Goal: Information Seeking & Learning: Find specific fact

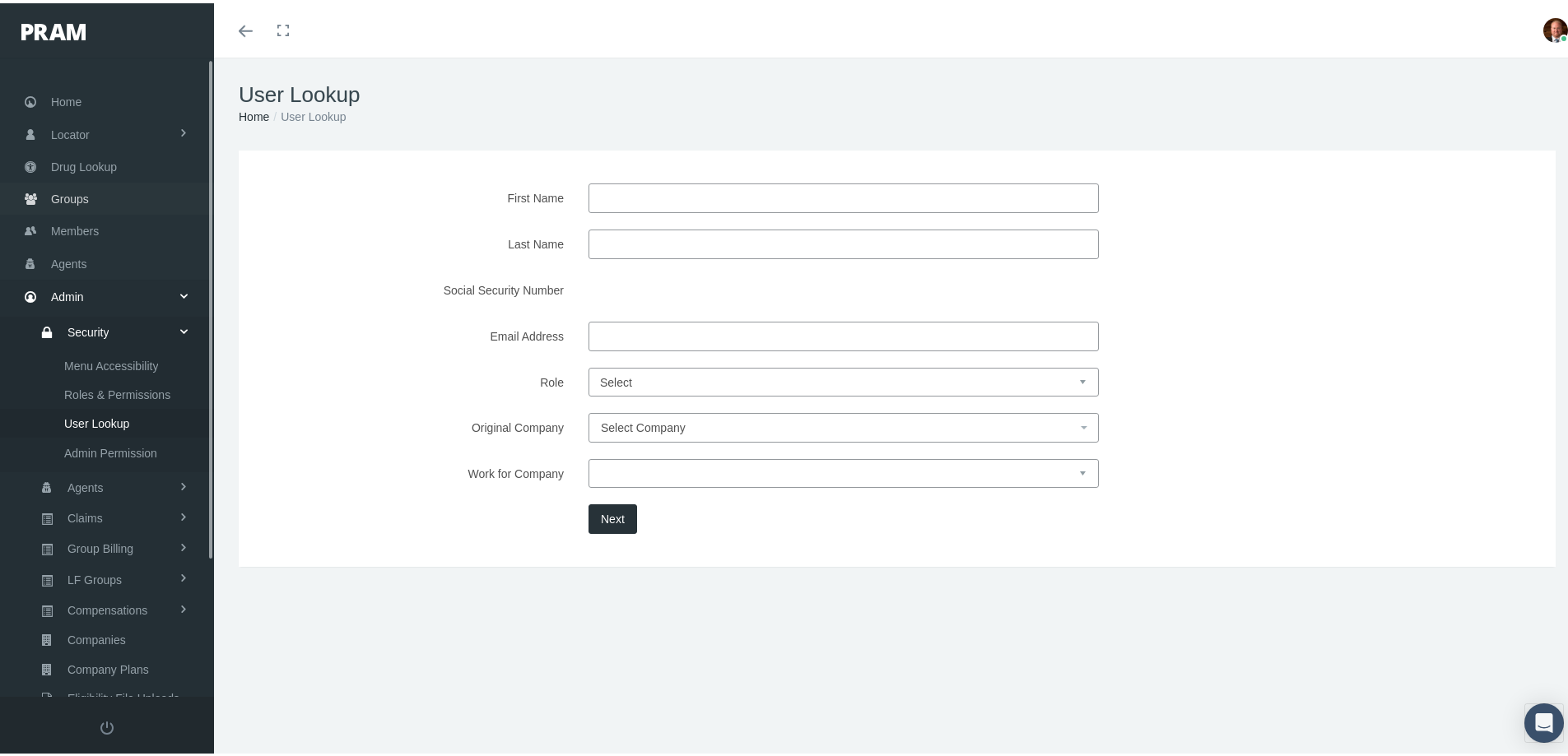
click at [79, 192] on span "Groups" at bounding box center [70, 195] width 38 height 31
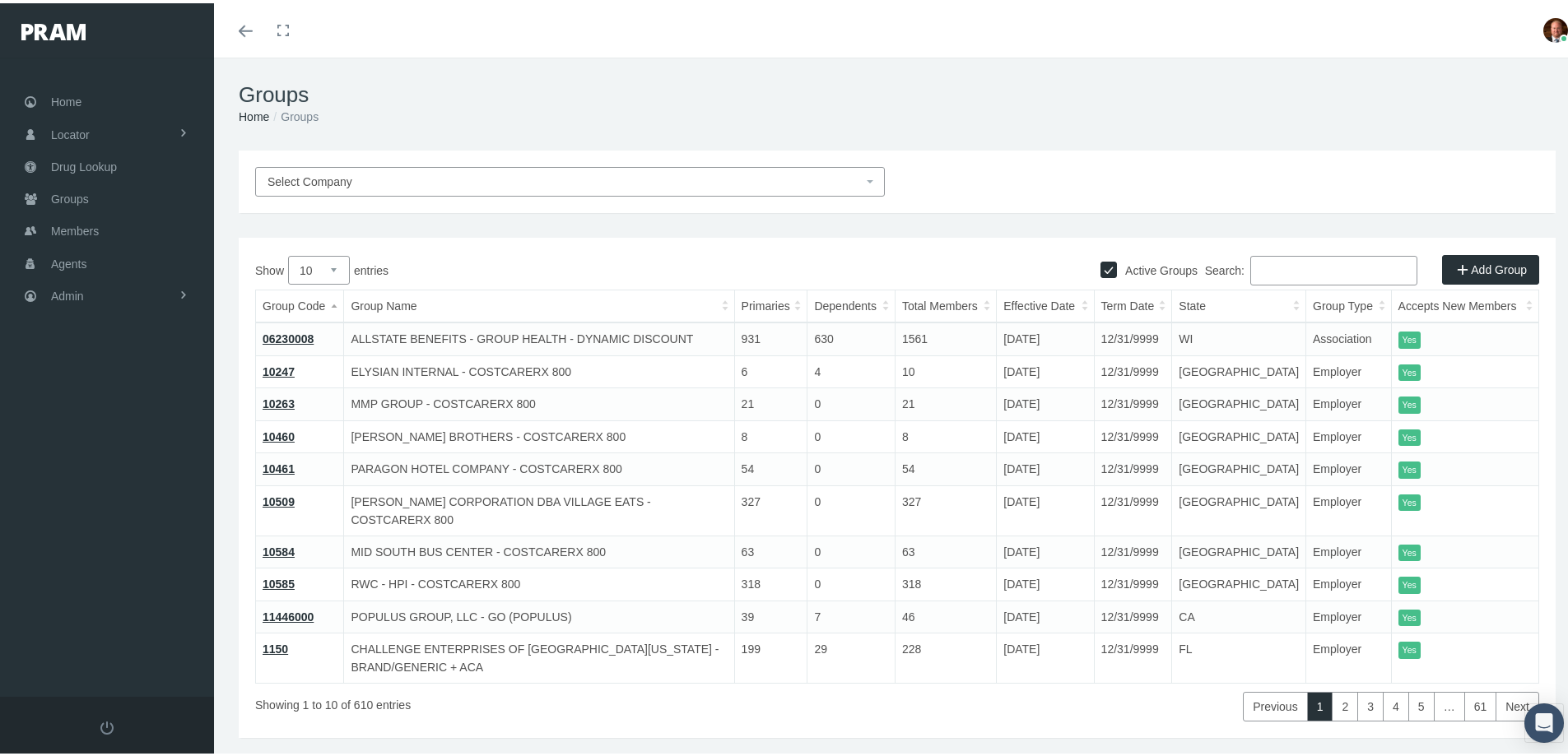
click at [1277, 271] on input "Search:" at bounding box center [1333, 267] width 167 height 30
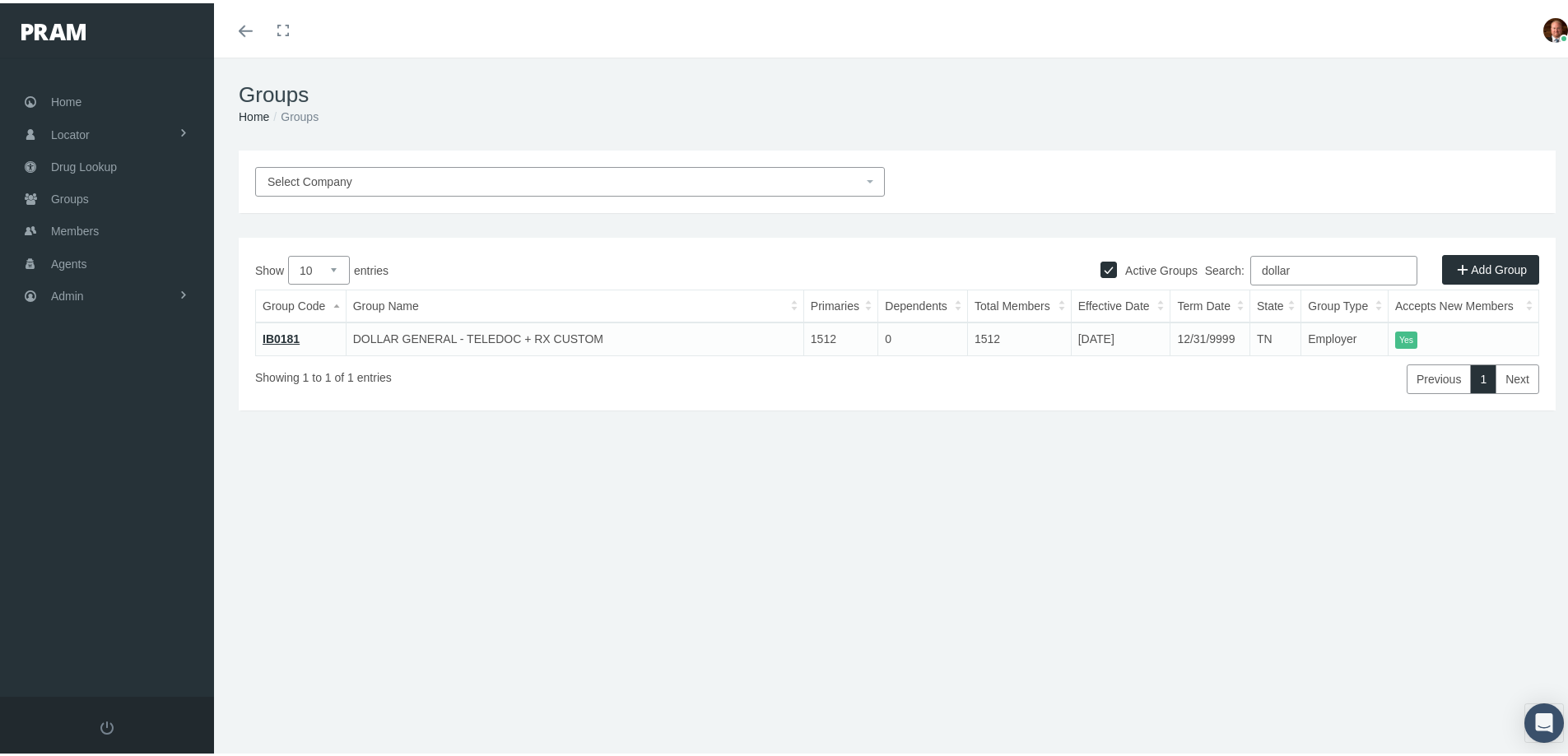
type input "dollar"
click at [269, 336] on link "IB0181" at bounding box center [281, 335] width 37 height 13
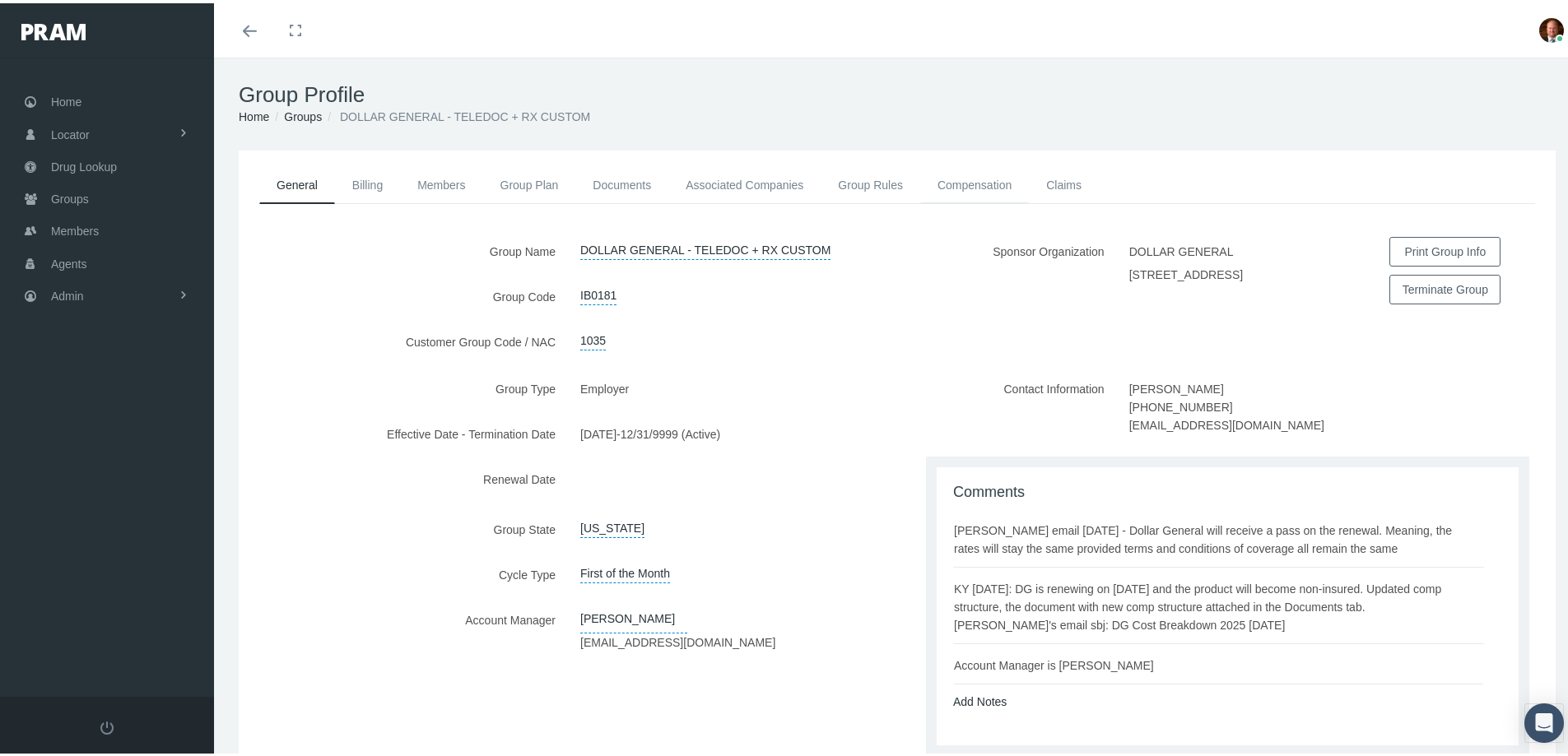
click at [957, 185] on link "Compensation" at bounding box center [974, 182] width 109 height 36
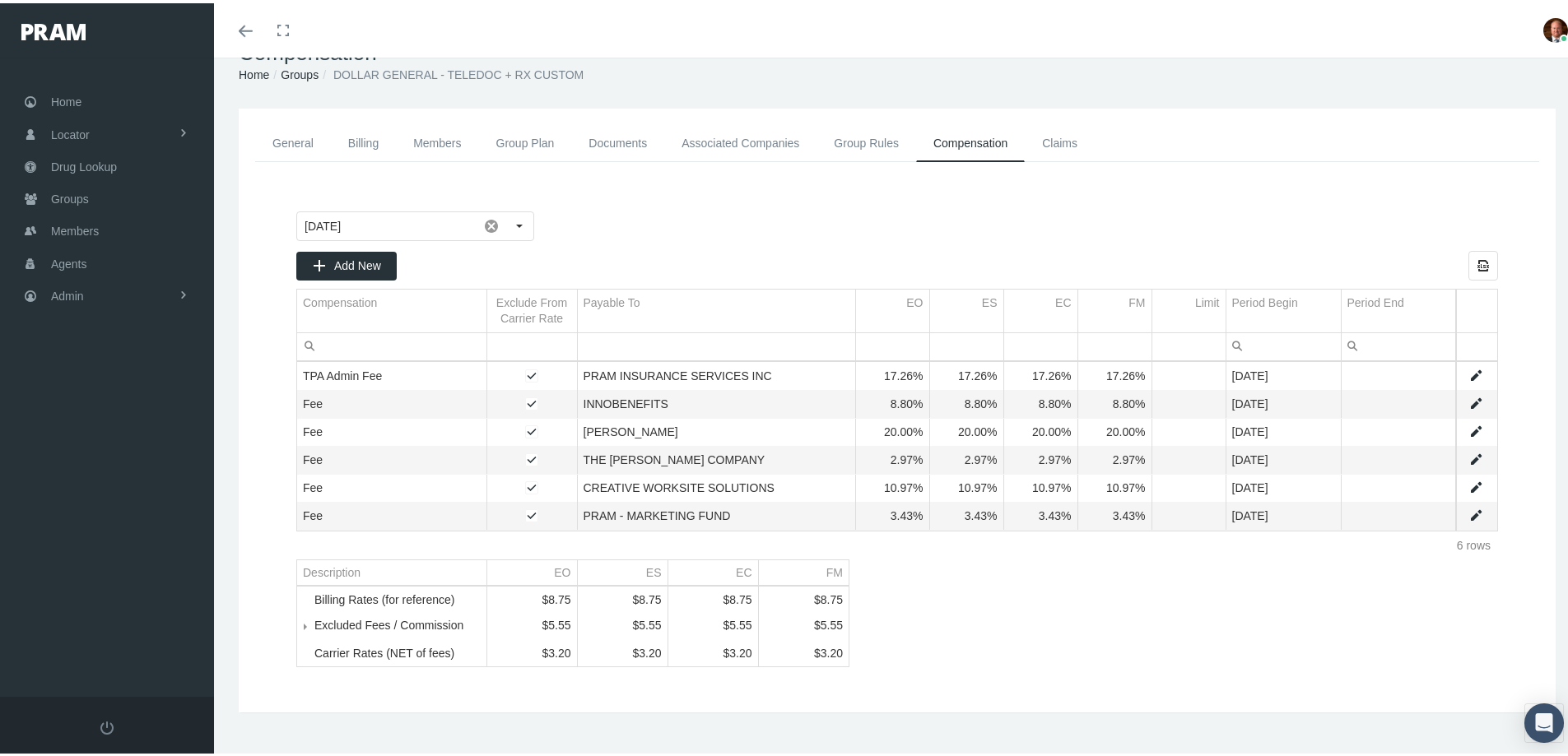
scroll to position [73, 0]
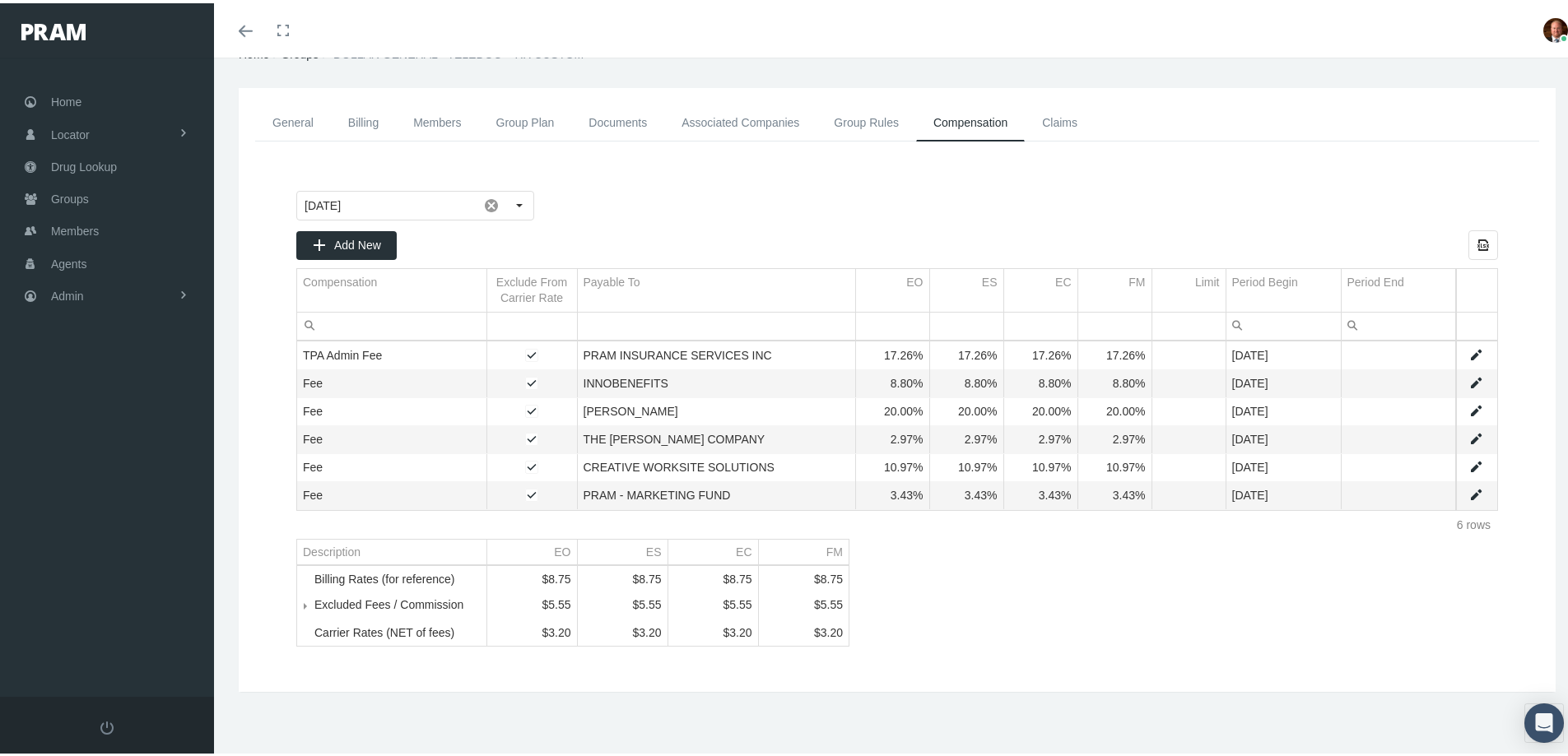
click at [315, 600] on span "Tree list" at bounding box center [315, 602] width 0 height 14
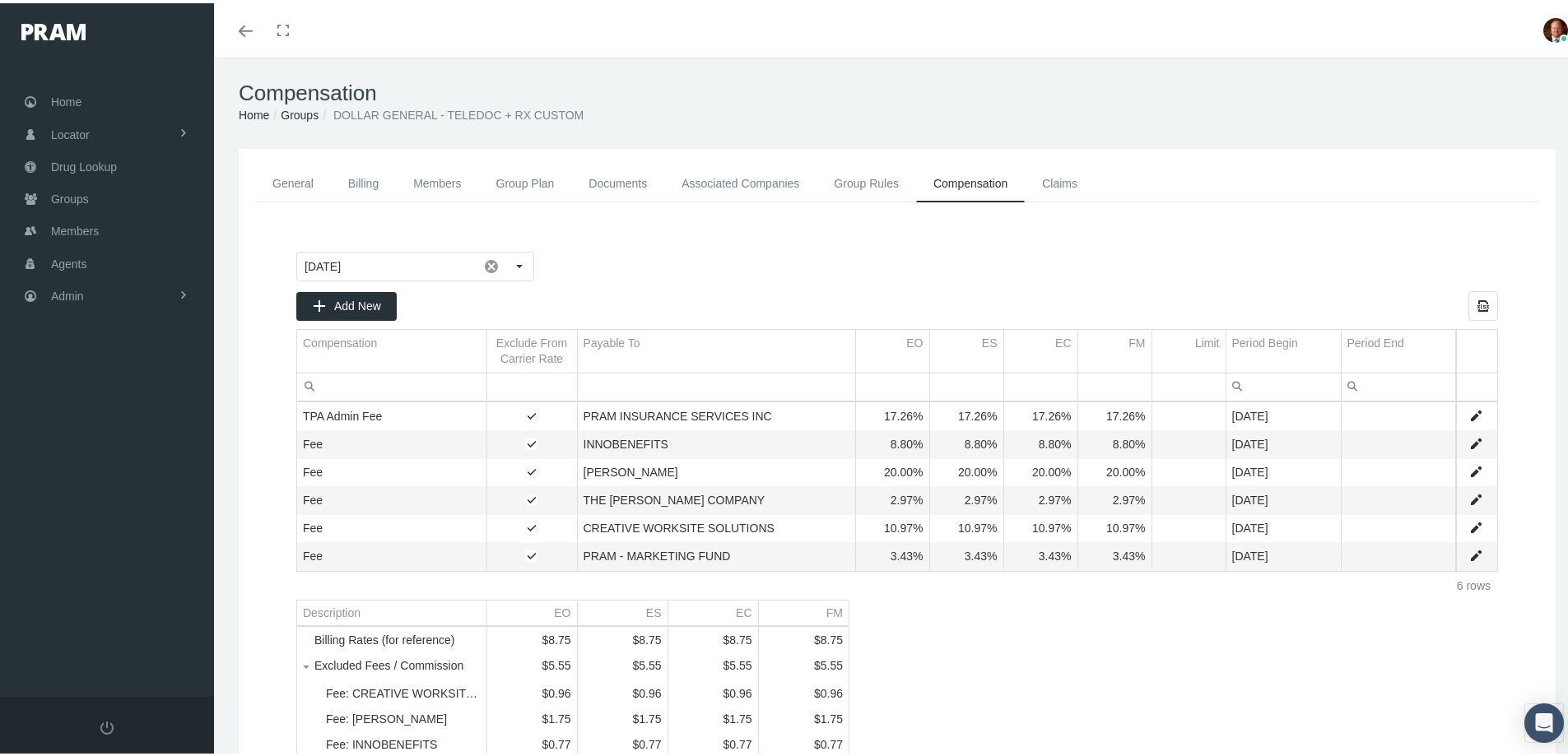
scroll to position [0, 0]
click at [58, 102] on span "Home" at bounding box center [67, 98] width 31 height 31
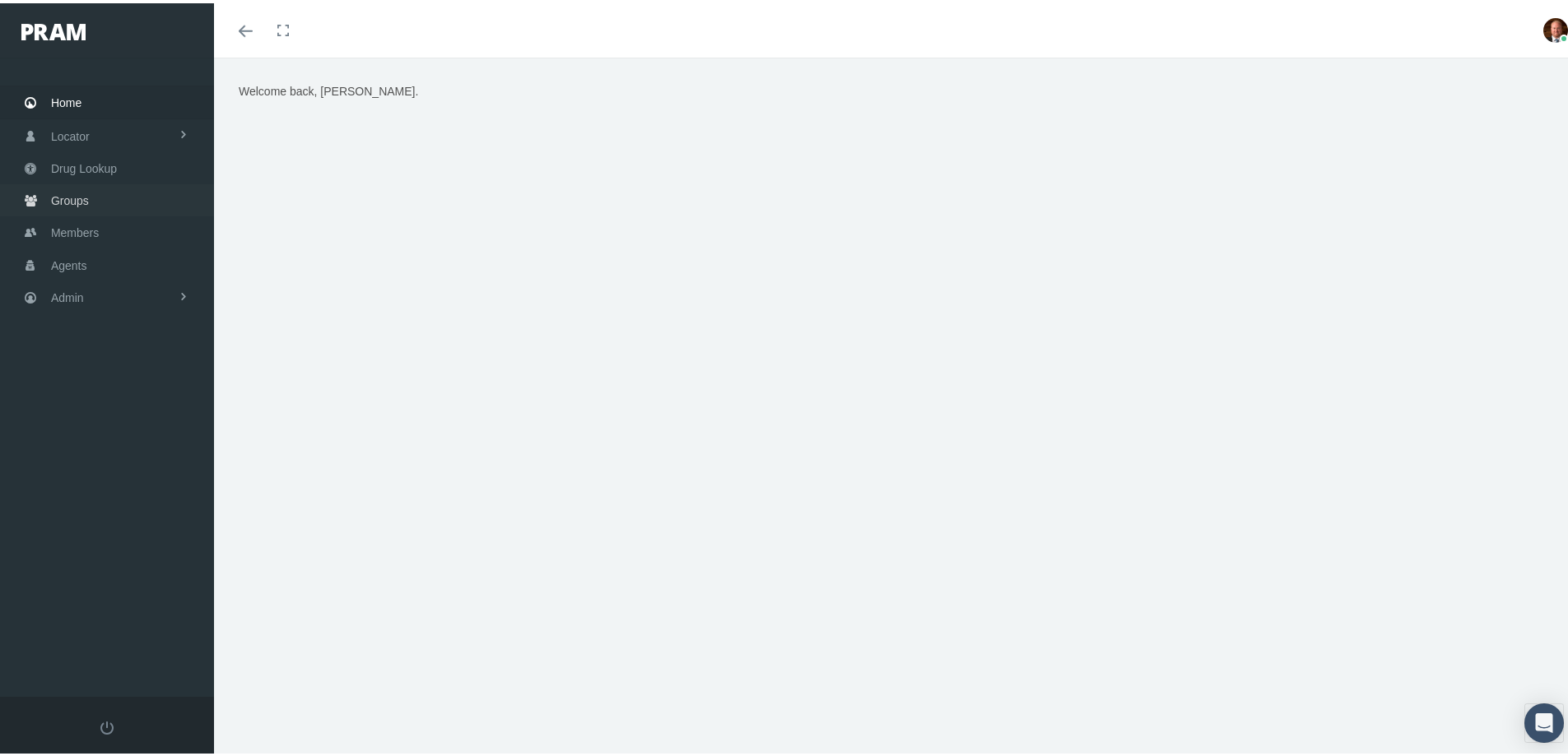
click at [79, 192] on span "Groups" at bounding box center [70, 197] width 38 height 31
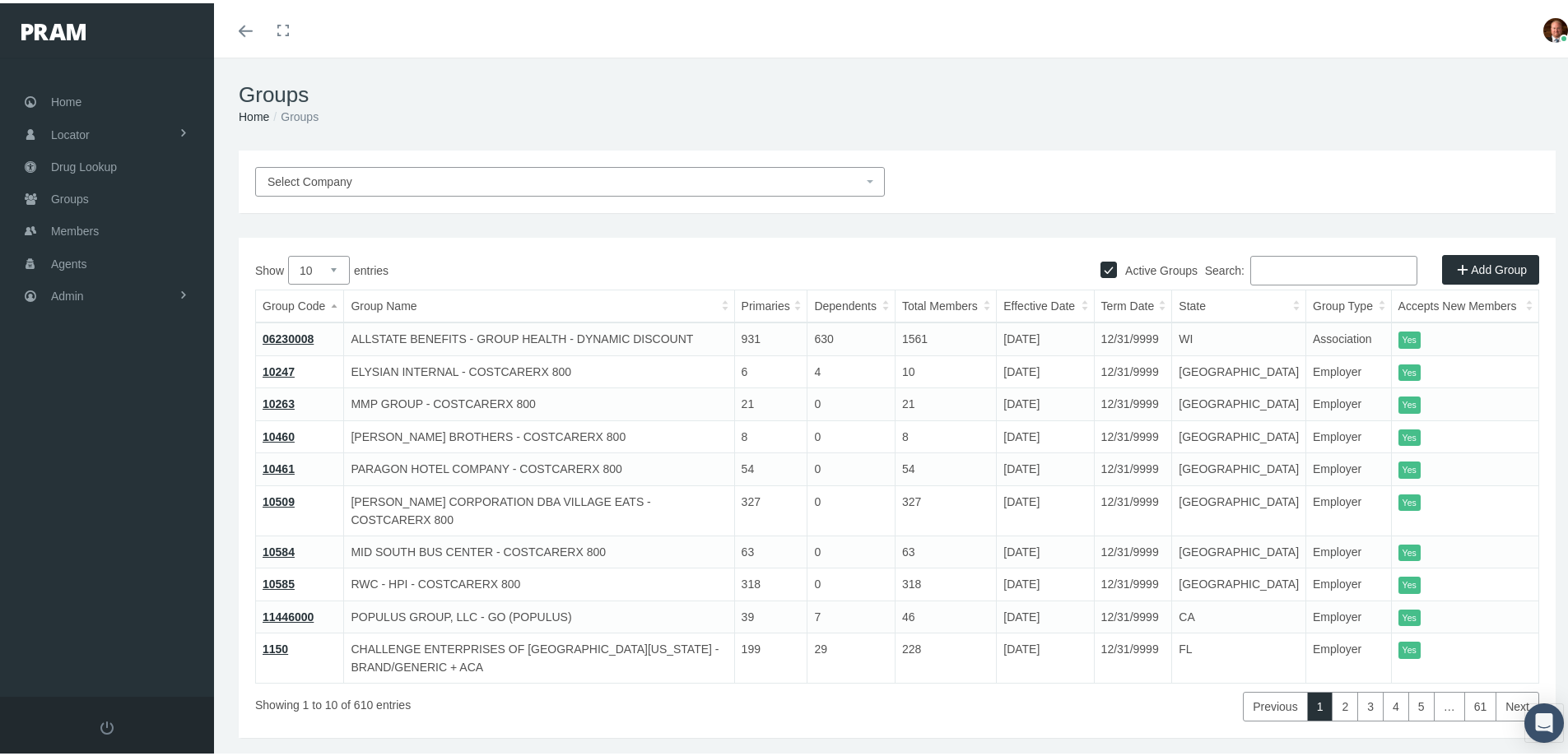
click at [1270, 269] on input "Search:" at bounding box center [1333, 267] width 167 height 30
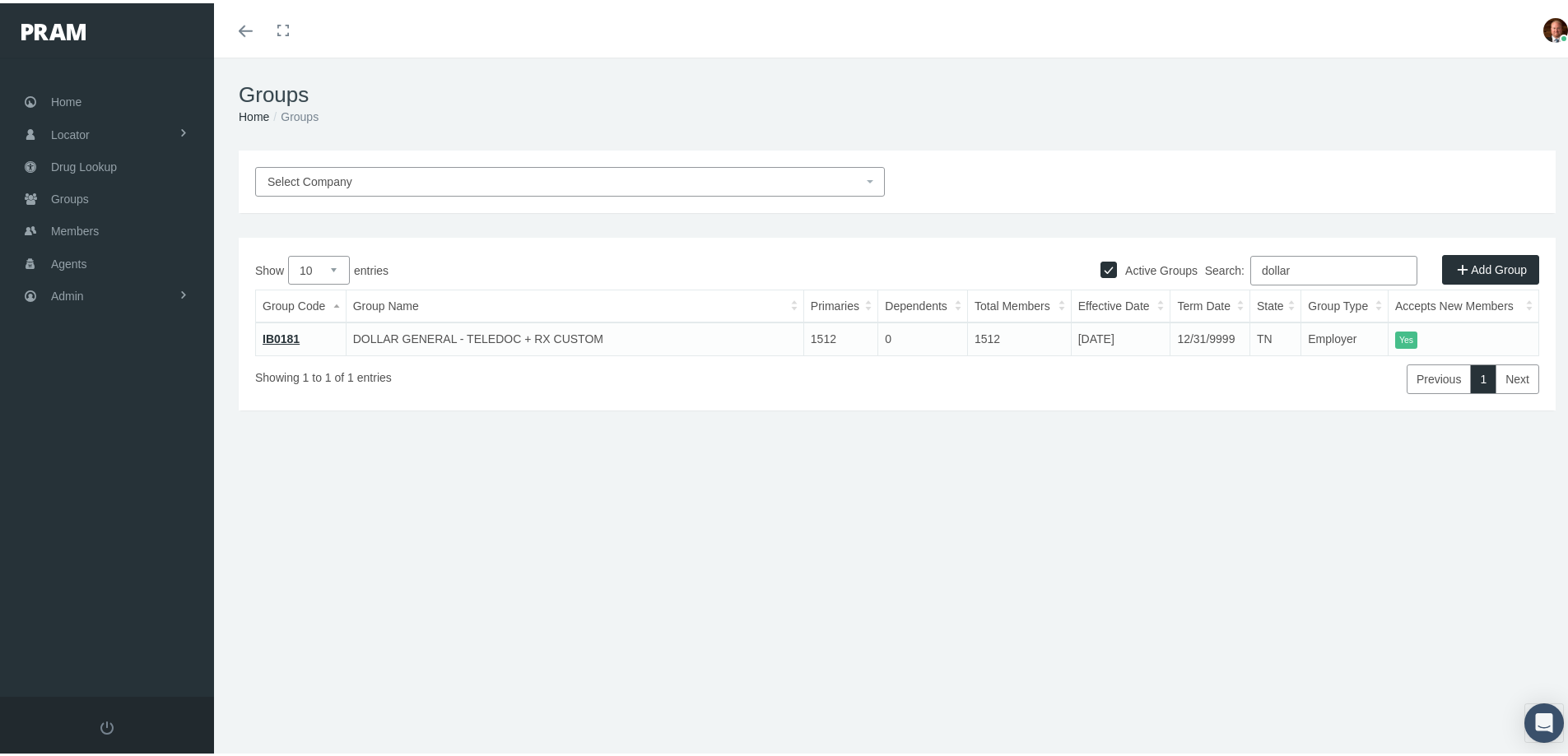
type input "dollar"
click at [288, 341] on link "IB0181" at bounding box center [281, 335] width 37 height 13
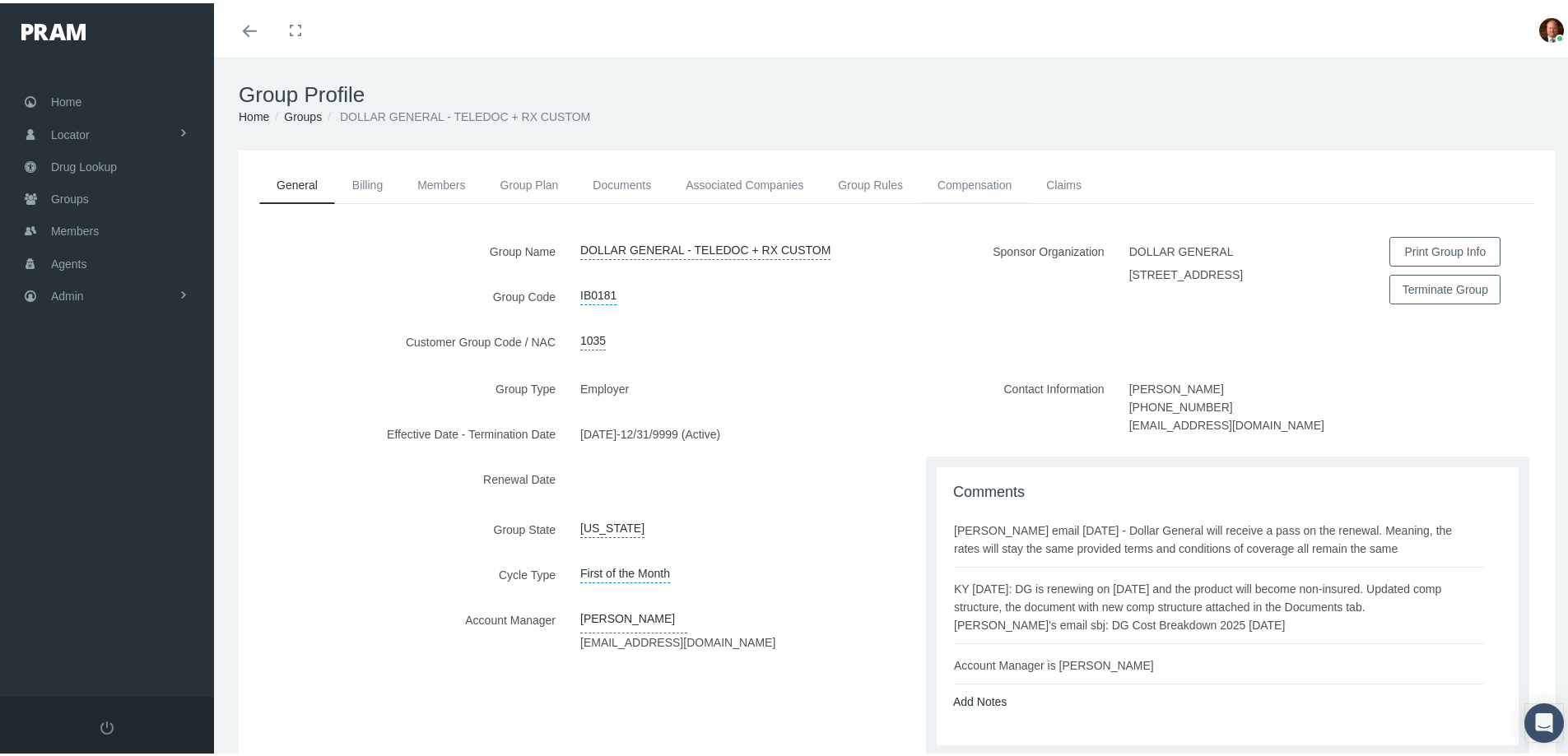
click at [975, 180] on link "Compensation" at bounding box center [974, 182] width 109 height 36
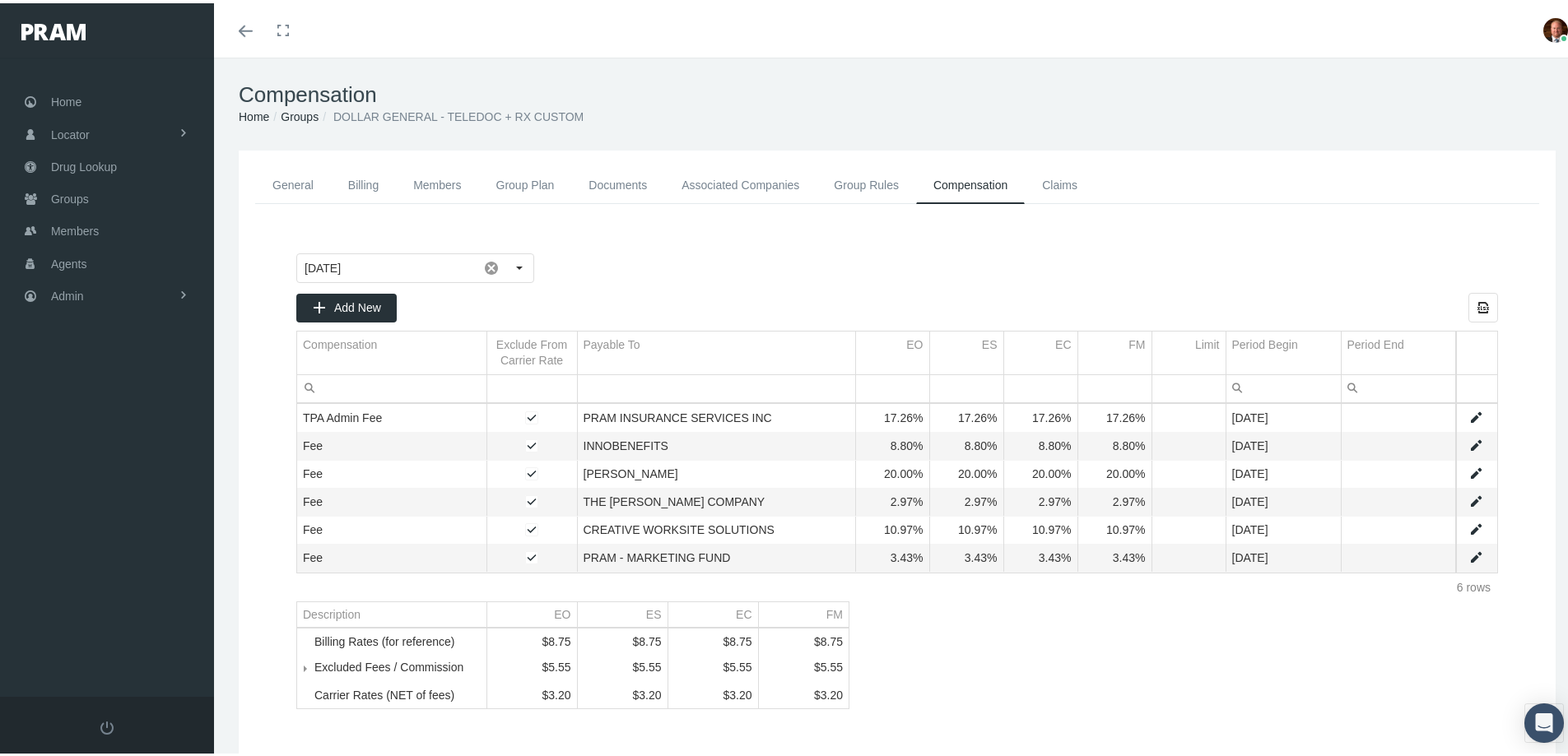
scroll to position [73, 0]
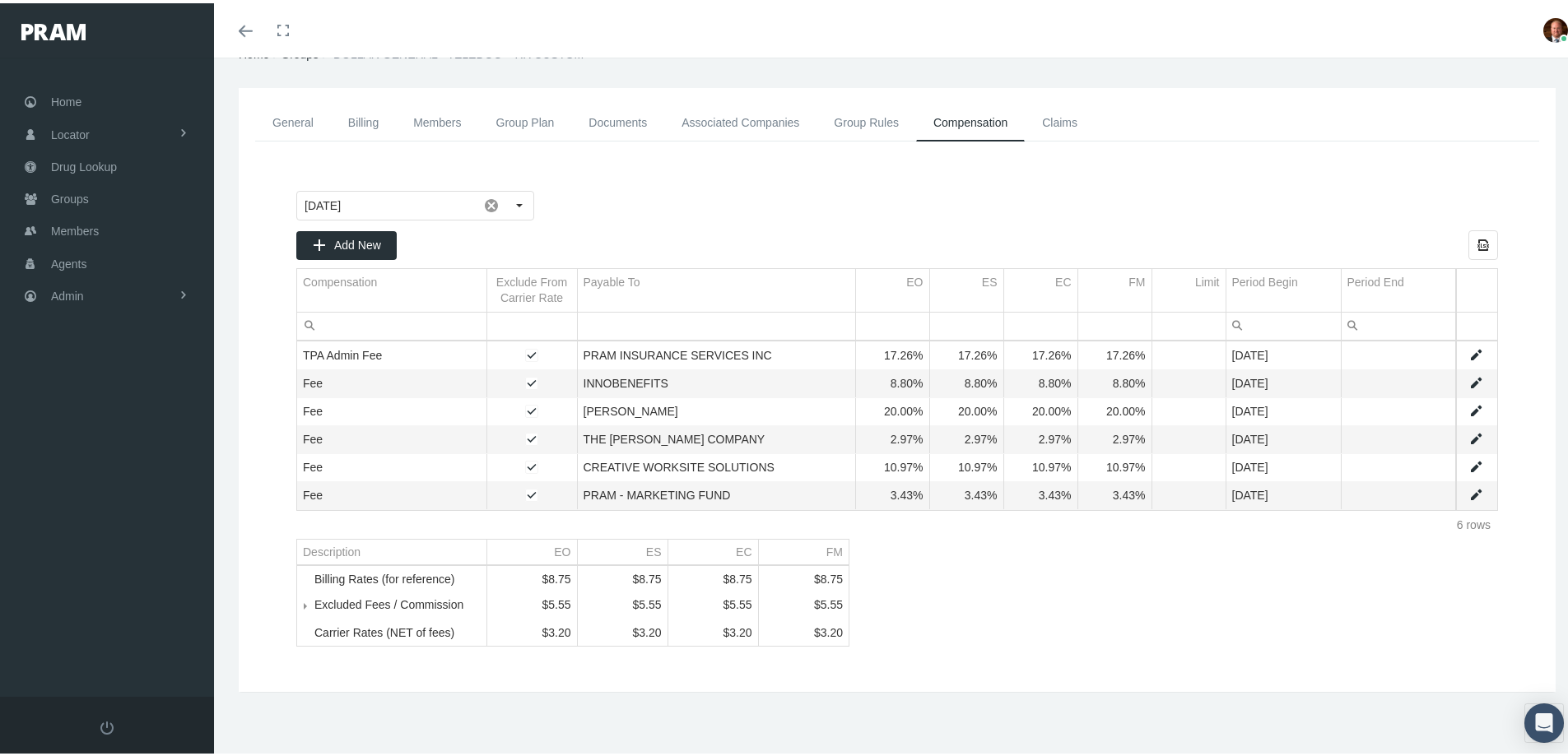
click at [315, 600] on span "Tree list" at bounding box center [315, 602] width 0 height 14
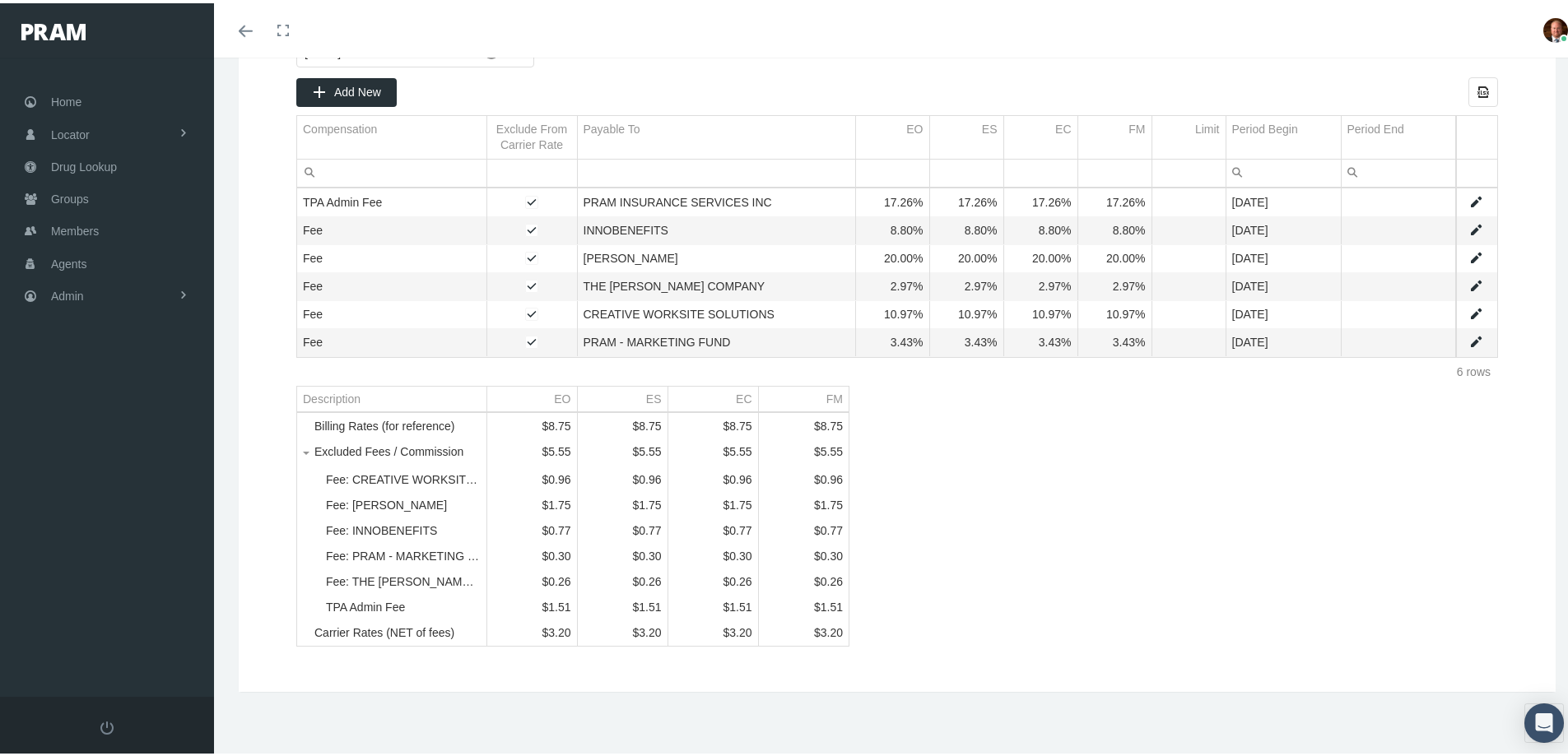
scroll to position [237, 0]
